Goal: Transaction & Acquisition: Subscribe to service/newsletter

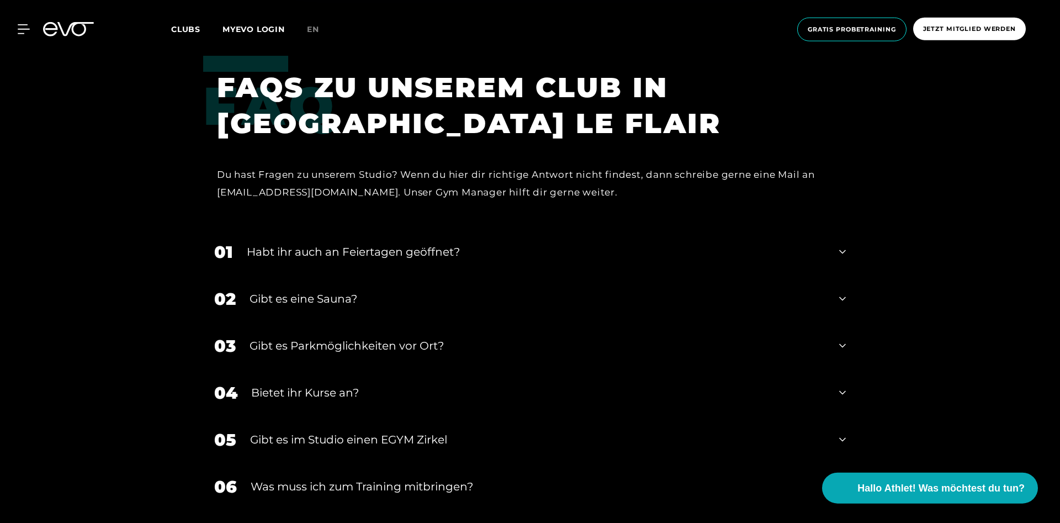
scroll to position [3604, 0]
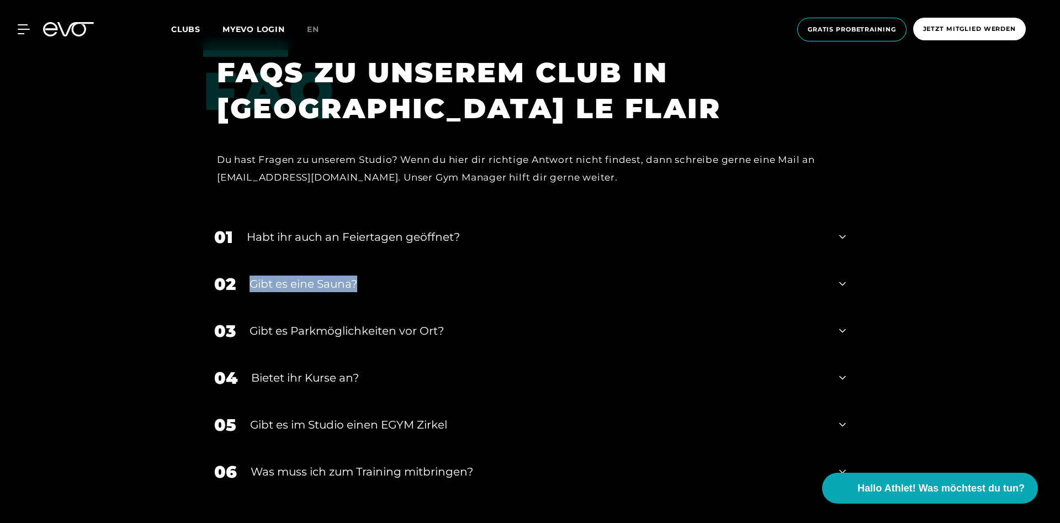
click at [839, 286] on div "02 Gibt es eine Sauna?" at bounding box center [530, 284] width 654 height 47
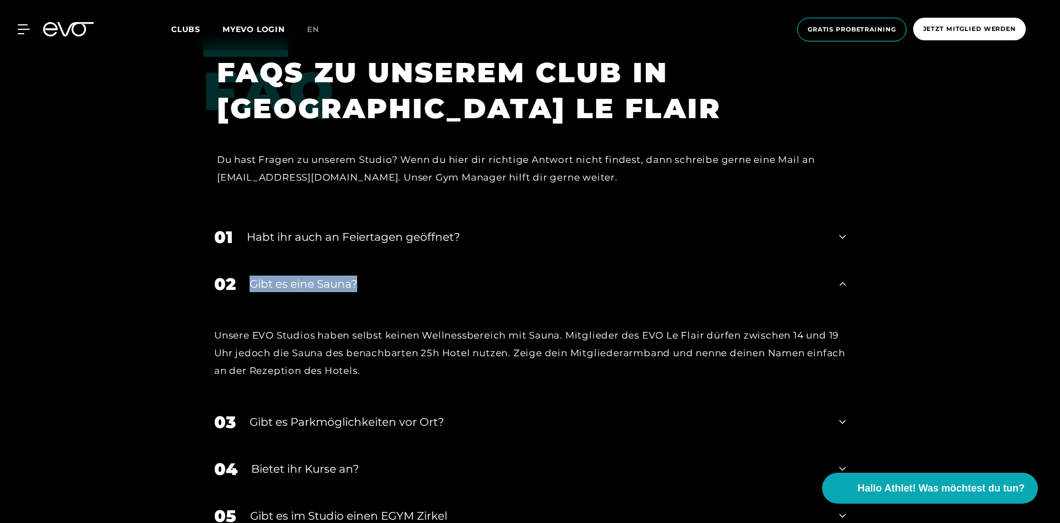
click at [839, 286] on div "02 Gibt es eine Sauna?" at bounding box center [530, 284] width 654 height 47
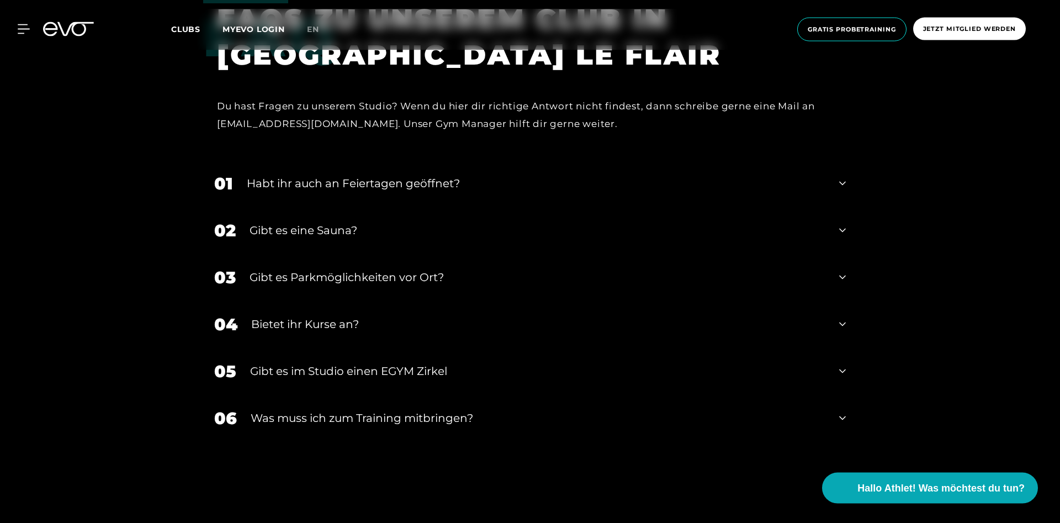
scroll to position [3716, 0]
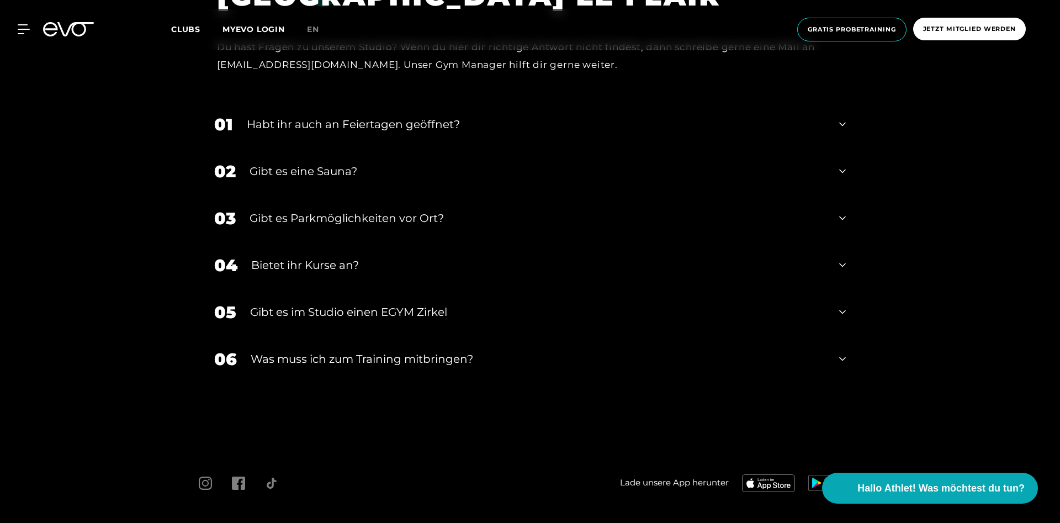
click at [841, 266] on icon at bounding box center [842, 264] width 7 height 13
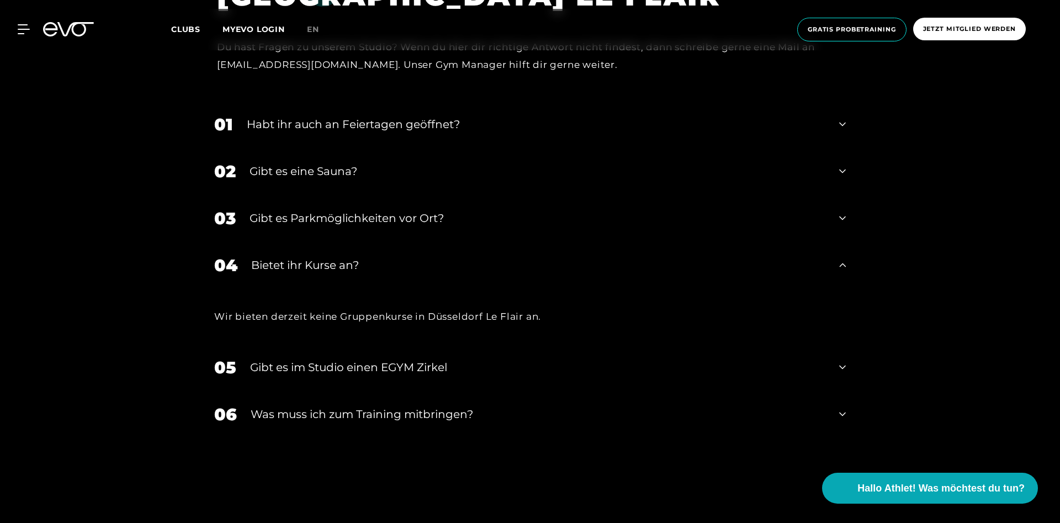
click at [841, 266] on icon at bounding box center [842, 264] width 7 height 13
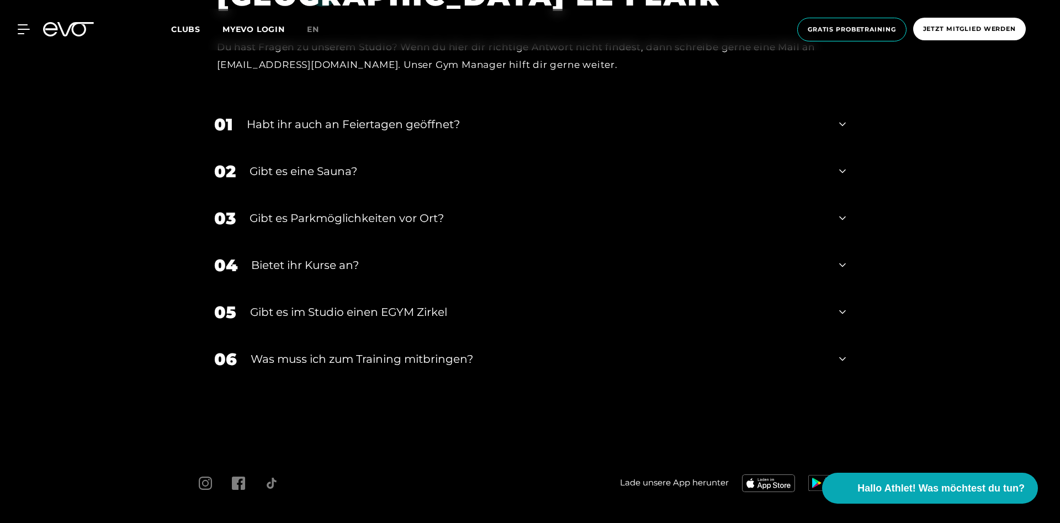
click at [843, 316] on icon at bounding box center [842, 311] width 7 height 13
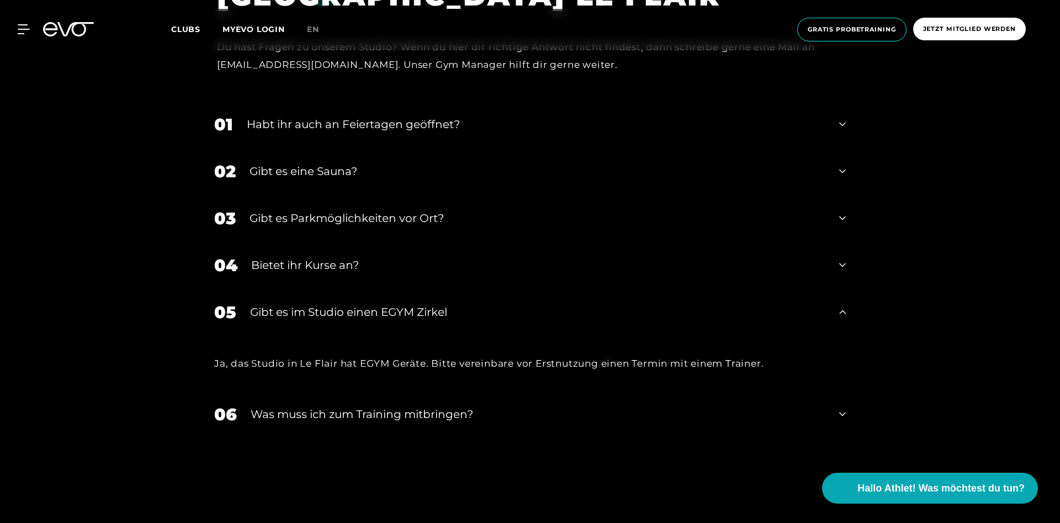
click at [843, 316] on icon at bounding box center [842, 311] width 7 height 13
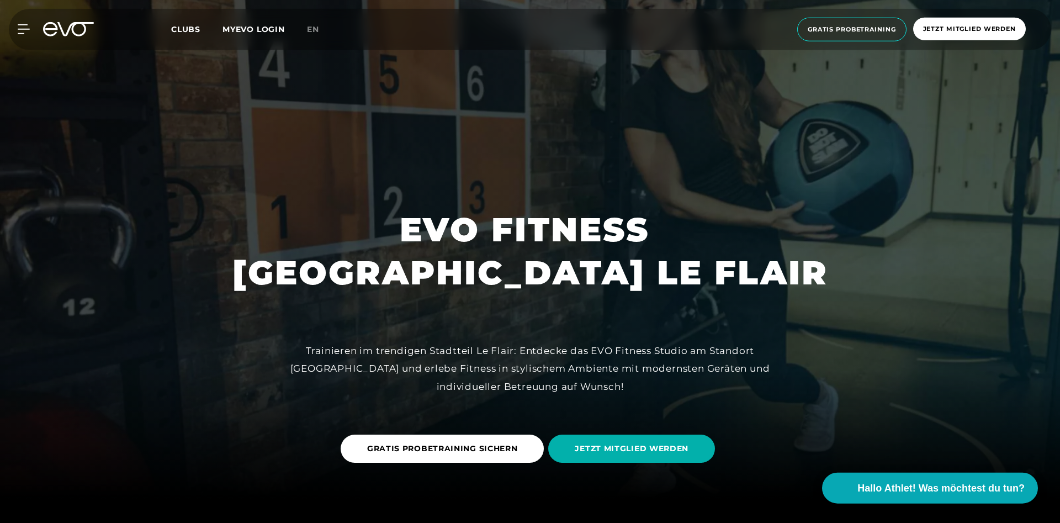
scroll to position [0, 0]
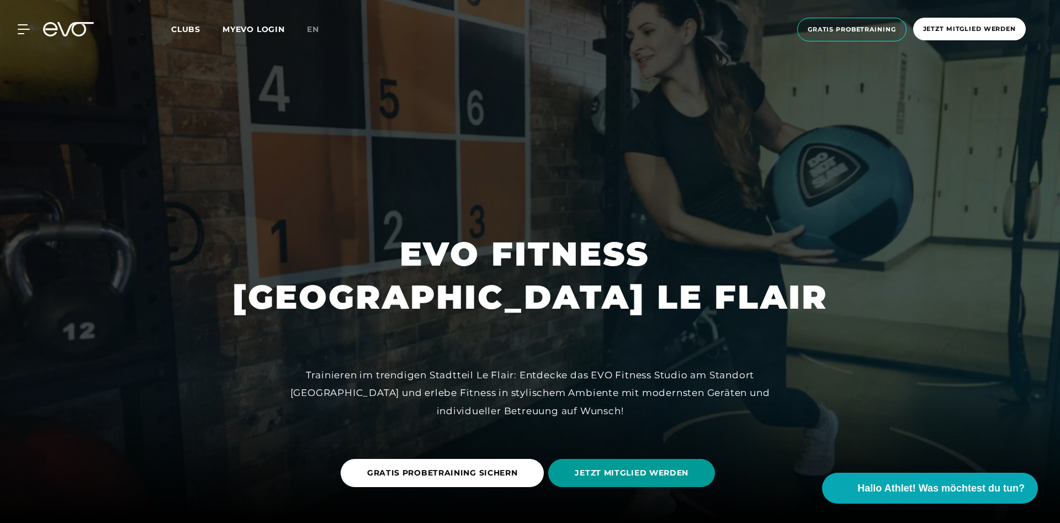
click at [564, 478] on span "JETZT MITGLIED WERDEN" at bounding box center [631, 473] width 167 height 28
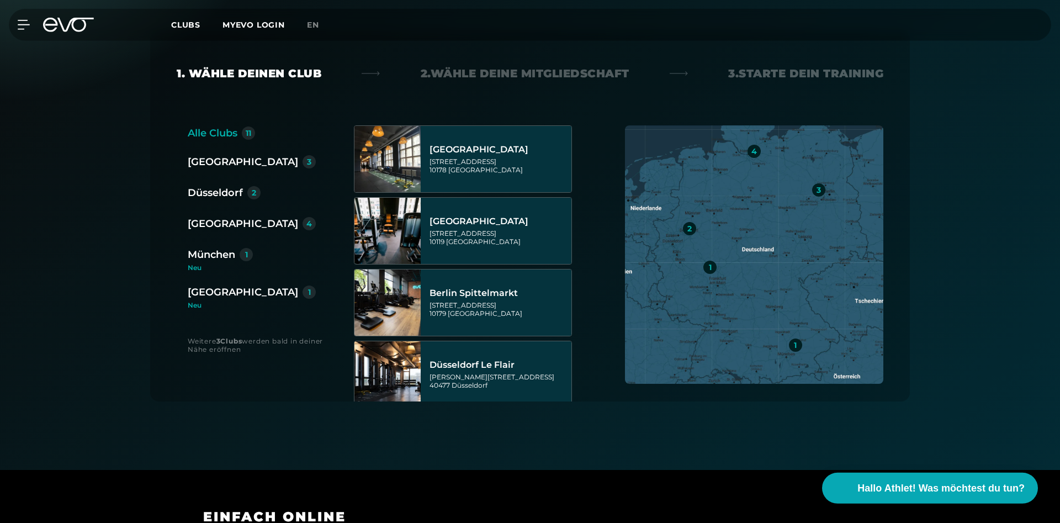
scroll to position [282, 0]
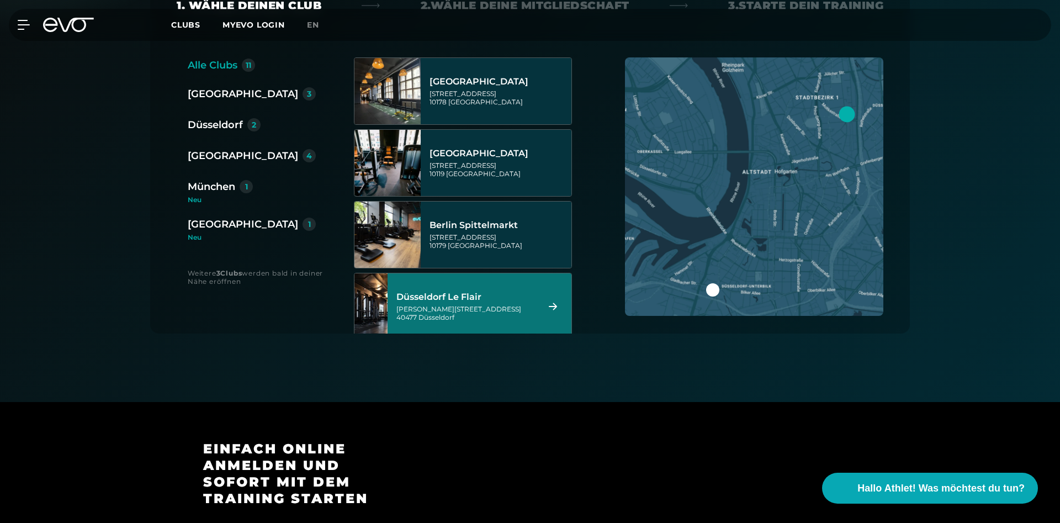
click at [478, 306] on div "[PERSON_NAME][STREET_ADDRESS]" at bounding box center [465, 313] width 139 height 17
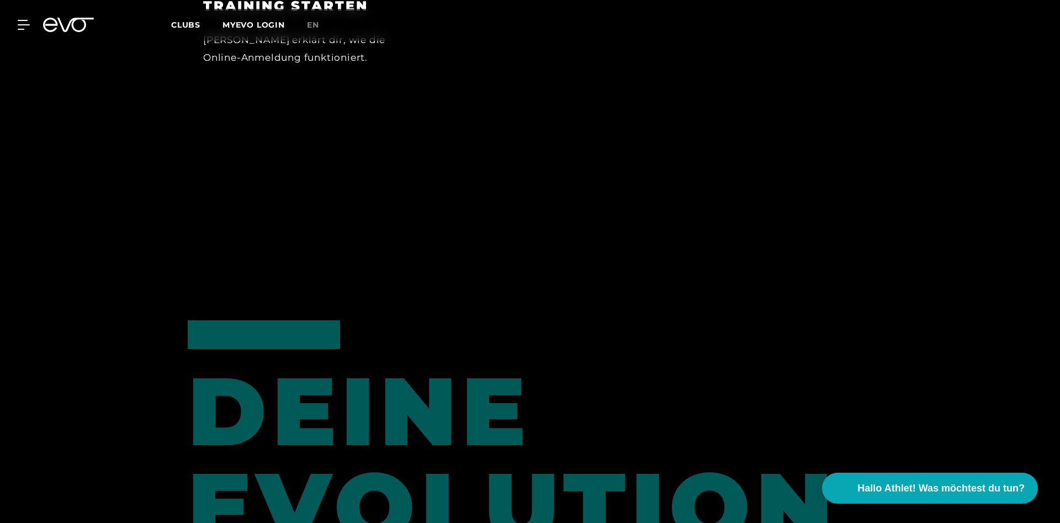
scroll to position [1426, 0]
